Goal: Task Accomplishment & Management: Manage account settings

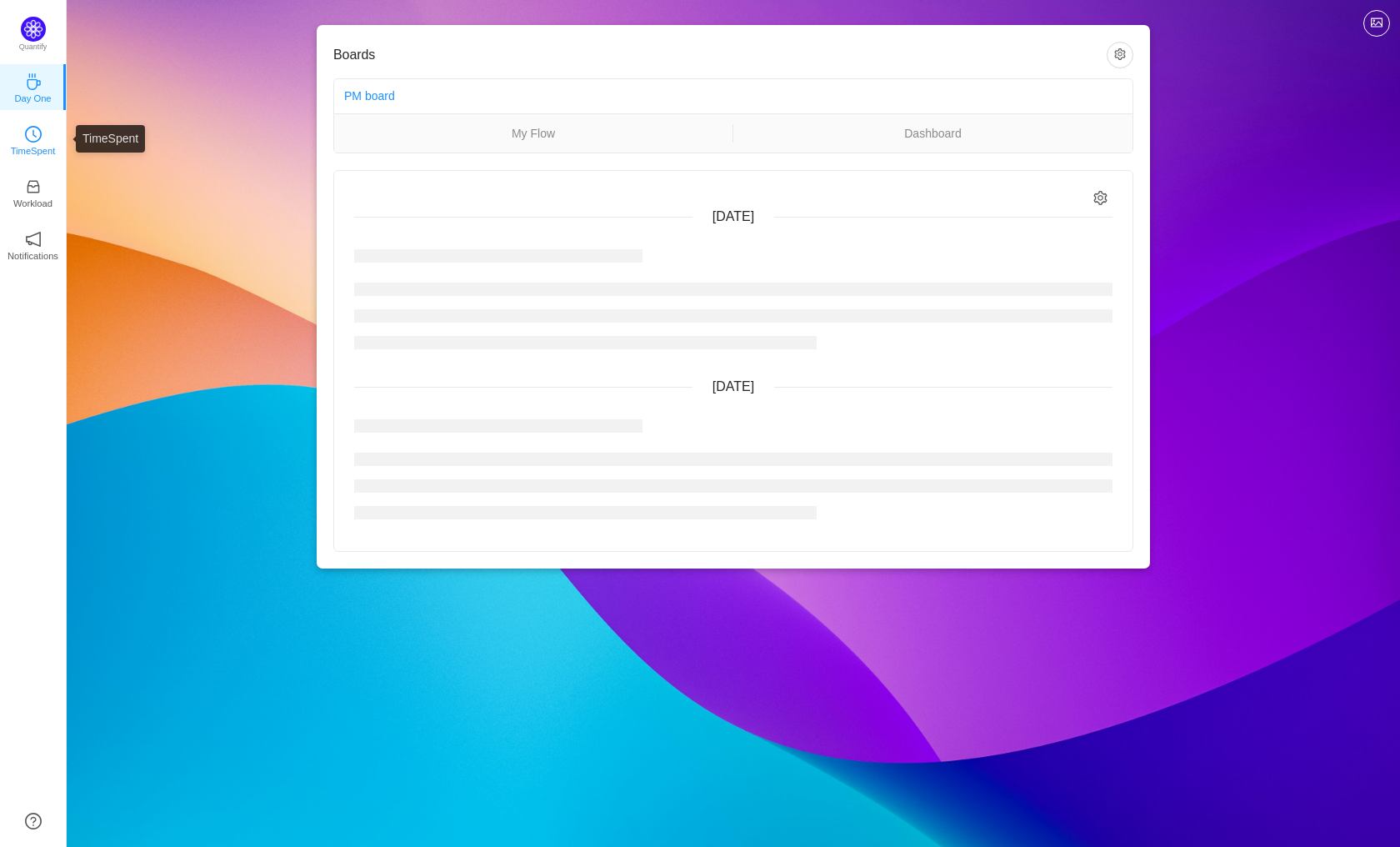
click at [36, 136] on icon "icon: clock-circle" at bounding box center [34, 134] width 4 height 8
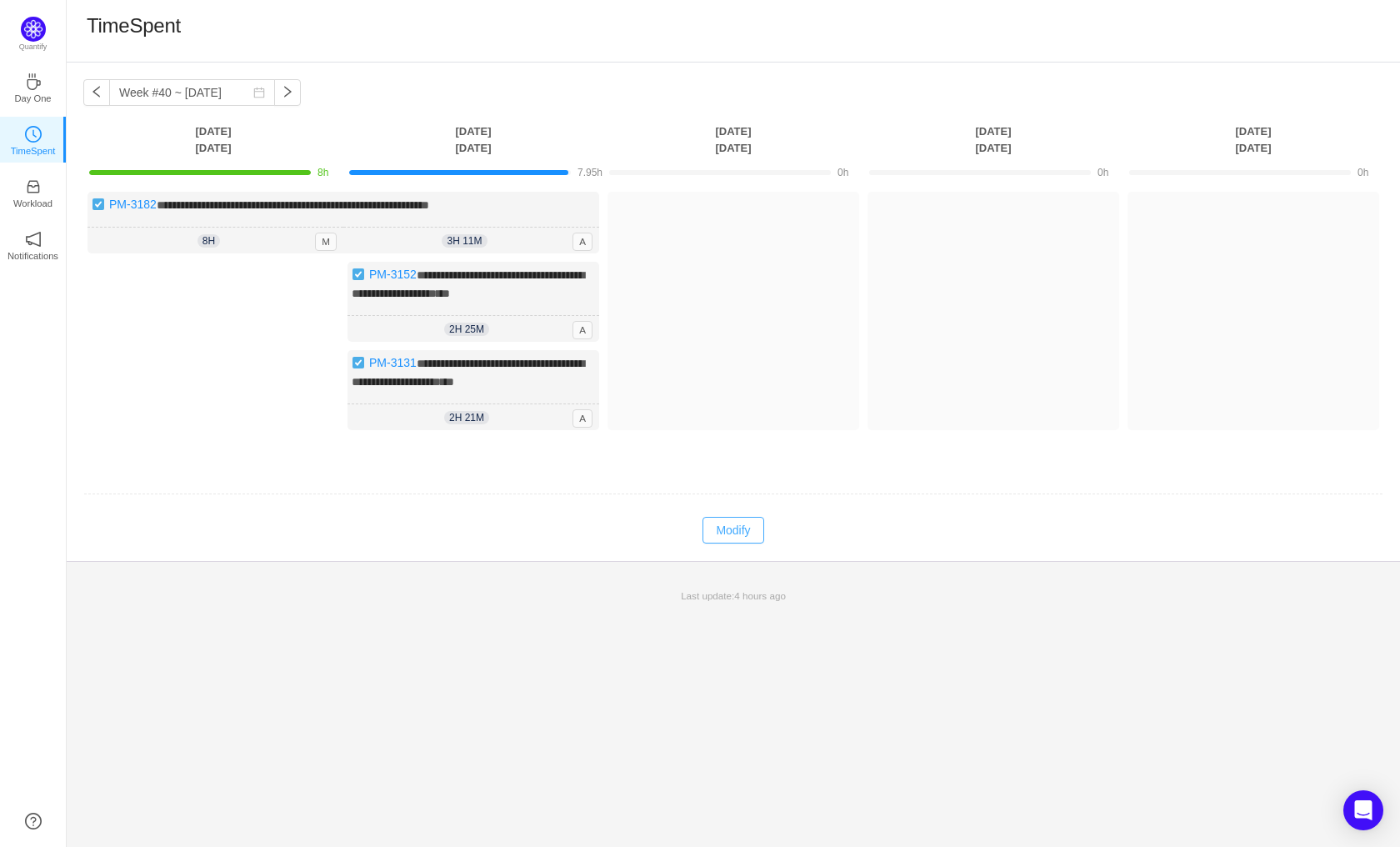
click at [735, 540] on button "Modify" at bounding box center [733, 530] width 61 height 26
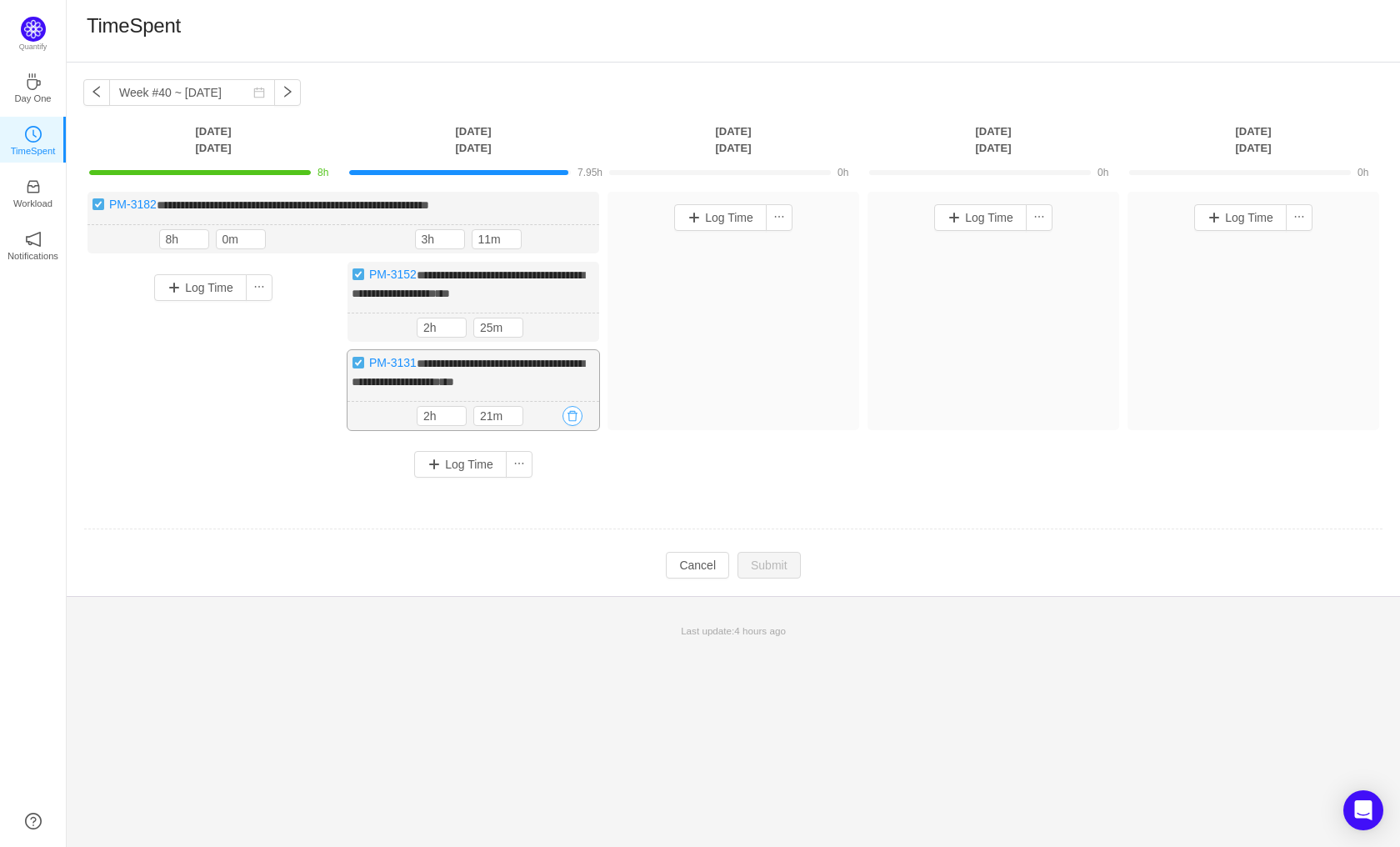
click at [577, 426] on button "button" at bounding box center [572, 416] width 20 height 20
click at [552, 506] on button "Yes" at bounding box center [553, 501] width 33 height 20
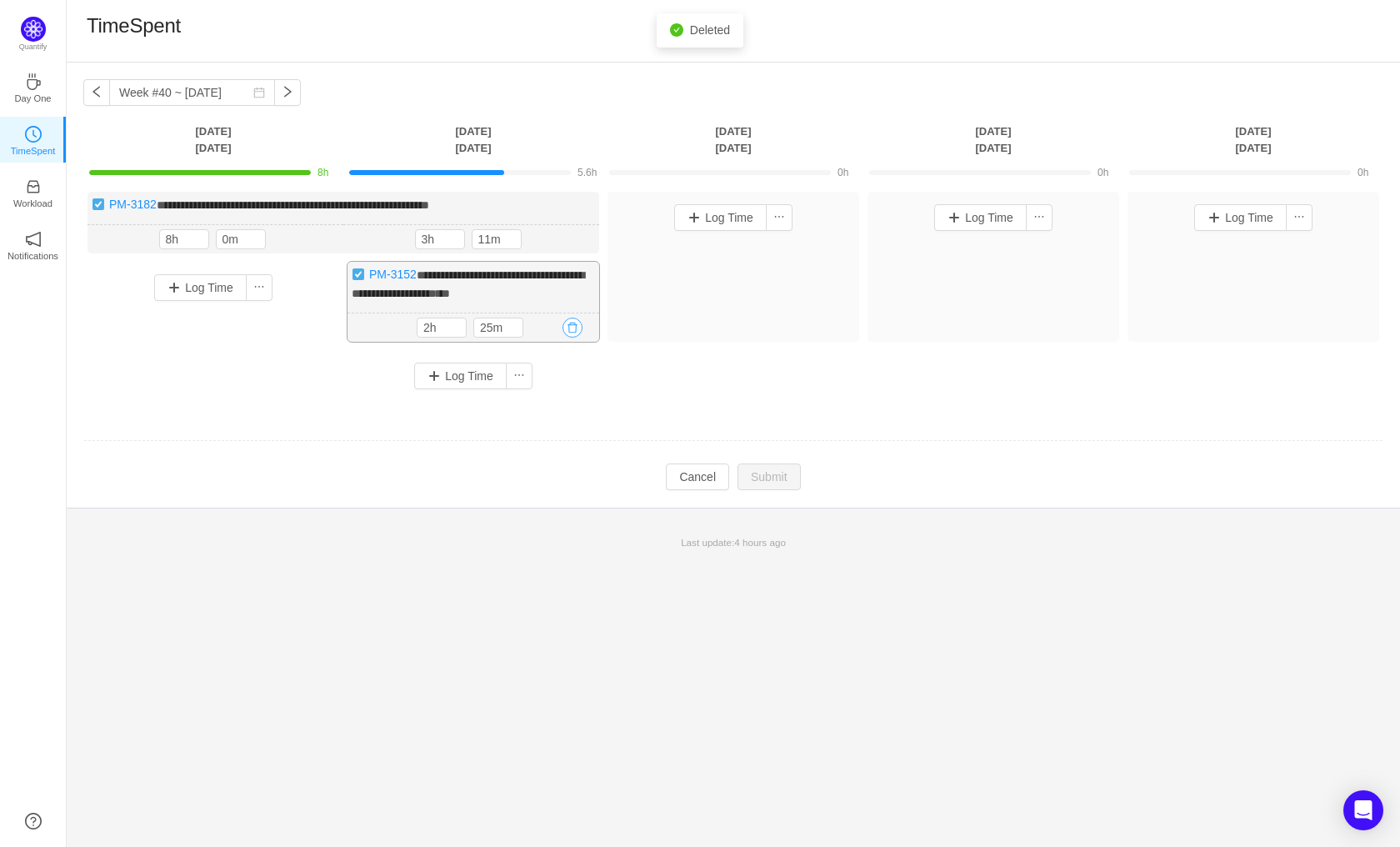
click at [567, 338] on button "button" at bounding box center [572, 327] width 20 height 20
click at [553, 414] on button "Yes" at bounding box center [553, 415] width 33 height 20
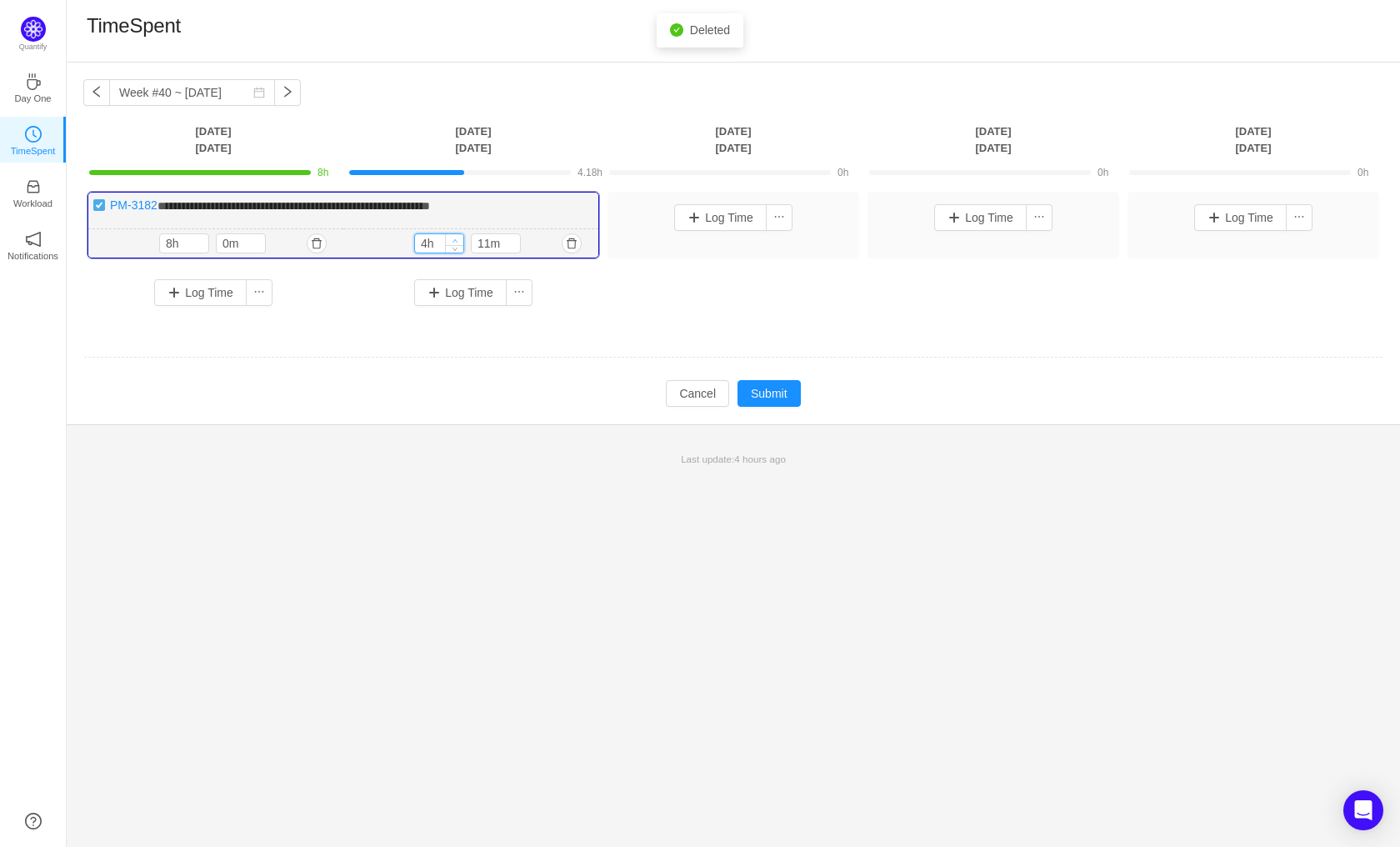
click at [450, 241] on span "Increase Value" at bounding box center [455, 239] width 18 height 11
type input "8h"
click at [456, 237] on span "Increase Value" at bounding box center [455, 239] width 18 height 11
click at [513, 248] on icon "icon: down" at bounding box center [512, 247] width 6 height 6
type input "0m"
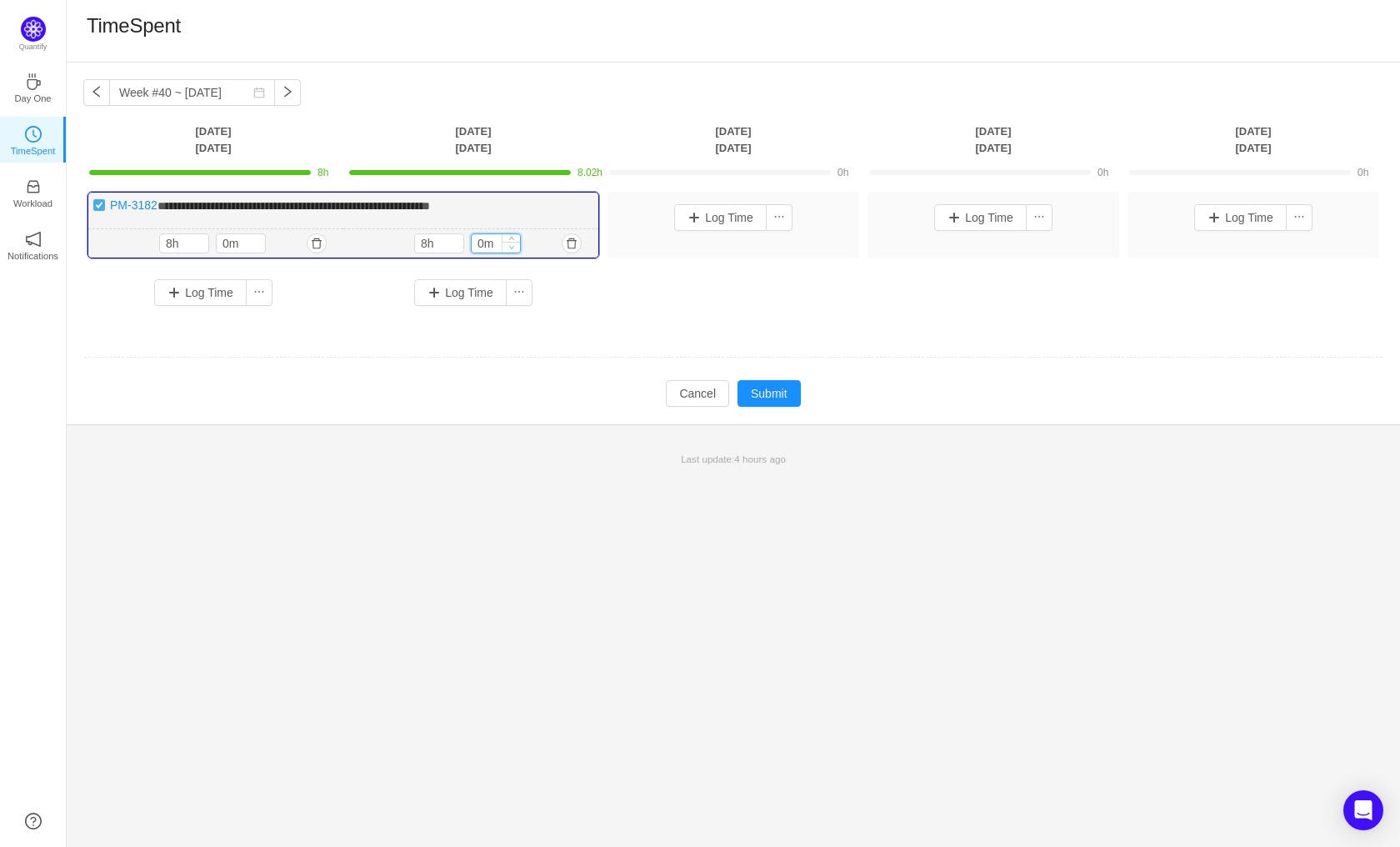
click at [513, 248] on icon "icon: down" at bounding box center [512, 247] width 6 height 6
click at [768, 389] on button "Submit" at bounding box center [769, 393] width 63 height 26
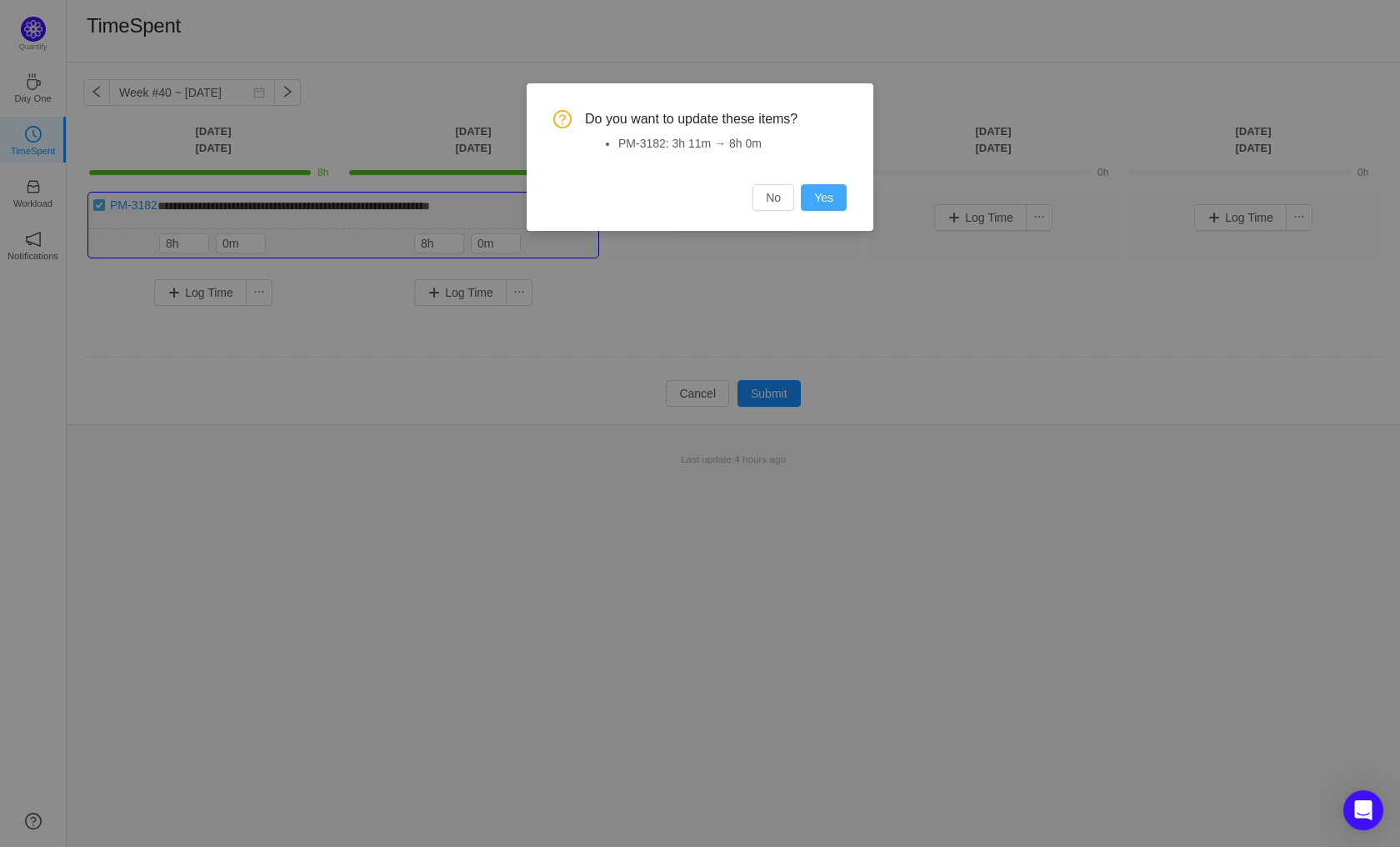
click at [836, 192] on button "Yes" at bounding box center [824, 197] width 46 height 26
